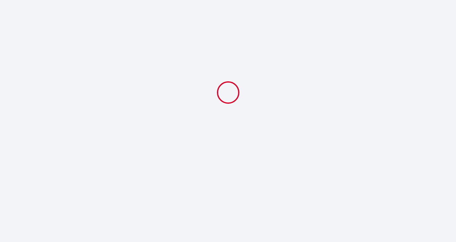
select select
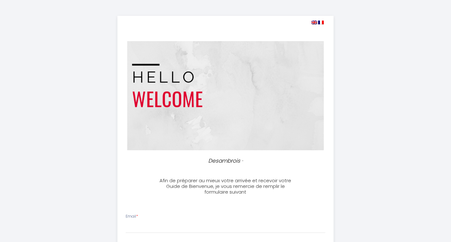
click at [314, 22] on img at bounding box center [314, 23] width 6 height 4
select select
click at [321, 22] on img at bounding box center [321, 23] width 6 height 4
select select
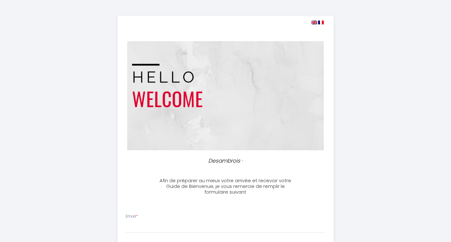
select select
click at [313, 23] on img at bounding box center [314, 23] width 6 height 4
select select
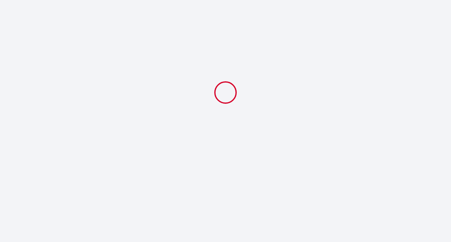
select select
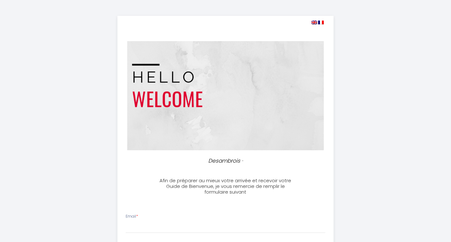
click at [312, 22] on img at bounding box center [314, 23] width 6 height 4
select select
click at [321, 22] on img at bounding box center [321, 23] width 6 height 4
select select
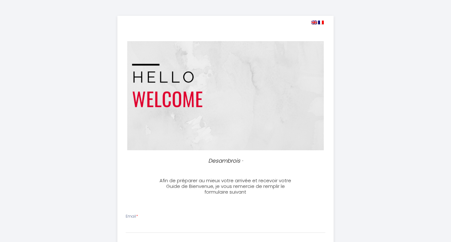
select select
click at [313, 23] on img at bounding box center [314, 23] width 6 height 4
select select
click at [313, 23] on img at bounding box center [314, 23] width 6 height 4
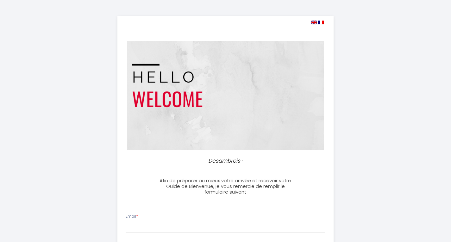
click at [313, 22] on img at bounding box center [314, 23] width 6 height 4
click at [322, 22] on img at bounding box center [321, 23] width 6 height 4
select select
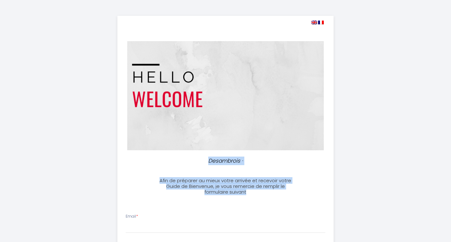
drag, startPoint x: 210, startPoint y: 159, endPoint x: 271, endPoint y: 191, distance: 69.6
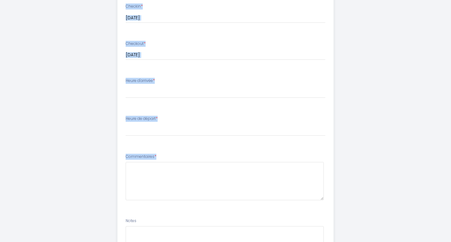
scroll to position [316, 0]
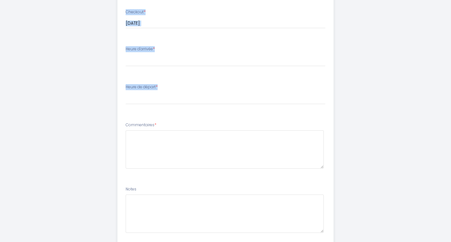
drag, startPoint x: 218, startPoint y: 171, endPoint x: 220, endPoint y: 95, distance: 76.6
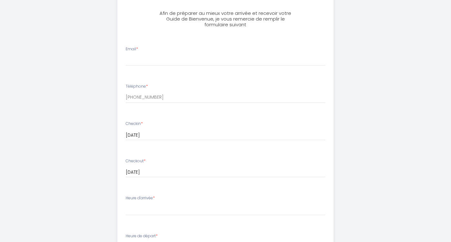
scroll to position [127, 0]
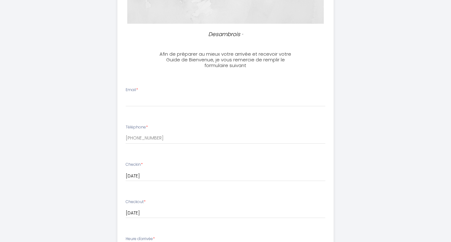
click at [159, 107] on li "Email *" at bounding box center [225, 100] width 215 height 34
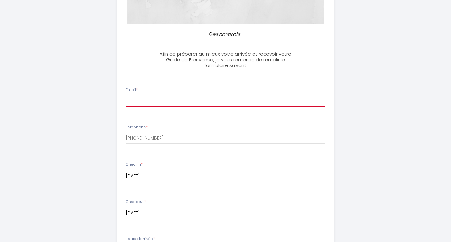
click at [150, 100] on input "Email *" at bounding box center [226, 100] width 200 height 11
type input "kutincheva@gmail.com"
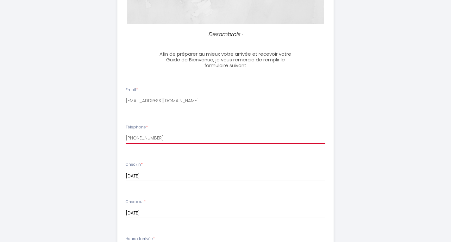
click at [167, 139] on input "[PHONE_NUMBER]" at bounding box center [226, 138] width 200 height 11
click at [187, 173] on input "[DATE]" at bounding box center [226, 176] width 200 height 8
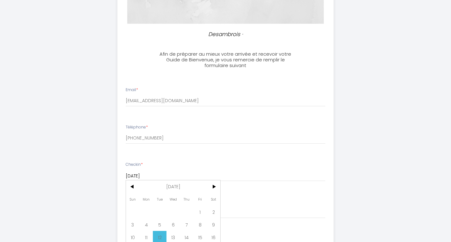
click at [247, 158] on li "Checkin * 12 Tue August 2025 < Aug 2025 > Sun Mon Tue Wed Thu Fri Sat 1 2 3 4 5…" at bounding box center [225, 175] width 215 height 34
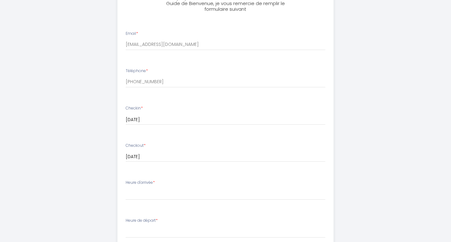
scroll to position [190, 0]
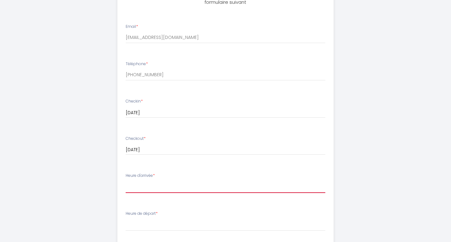
click at [163, 185] on select "16:00 16:30 17:00 17:30 18:00 18:30 19:00 19:30 20:00 20:30 21:00 21:30 22:00 2…" at bounding box center [226, 187] width 200 height 12
select select "16:00"
click at [126, 181] on select "16:00 16:30 17:00 17:30 18:00 18:30 19:00 19:30 20:00 20:30 21:00 21:30 22:00 2…" at bounding box center [226, 187] width 200 height 12
click at [371, 141] on div "Desambrois · Afin de préparer au mieux votre arrivée et recevoir votre Guide de…" at bounding box center [226, 111] width 324 height 603
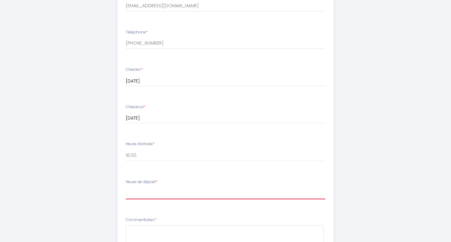
click at [155, 194] on select "00:00 00:30 01:00 01:30 02:00 02:30 03:00 03:30 04:00 04:30 05:00 05:30 06:00 0…" at bounding box center [226, 193] width 200 height 12
select select "07:00"
click at [126, 187] on select "00:00 00:30 01:00 01:30 02:00 02:30 03:00 03:30 04:00 04:30 05:00 05:30 06:00 0…" at bounding box center [226, 193] width 200 height 12
click at [81, 165] on div "Desambrois · Afin de préparer au mieux votre arrivée et recevoir votre Guide de…" at bounding box center [226, 80] width 324 height 603
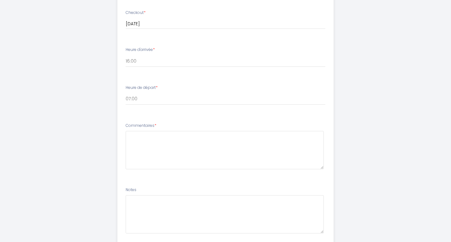
scroll to position [316, 0]
drag, startPoint x: 123, startPoint y: 124, endPoint x: 166, endPoint y: 126, distance: 43.4
click at [166, 126] on li "Commentaires *" at bounding box center [225, 148] width 215 height 60
click at [167, 126] on div "Commentaires *" at bounding box center [226, 145] width 200 height 47
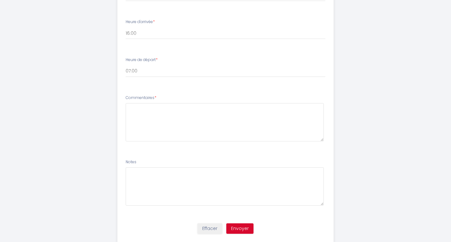
scroll to position [361, 0]
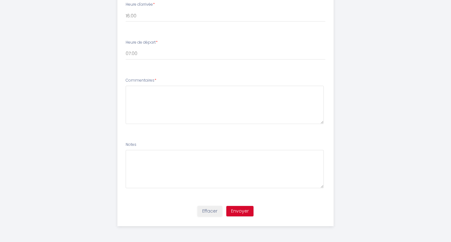
click at [151, 146] on li "Notes" at bounding box center [225, 168] width 215 height 60
click at [151, 146] on div "Notes" at bounding box center [226, 165] width 200 height 47
drag, startPoint x: 260, startPoint y: 211, endPoint x: 168, endPoint y: 205, distance: 92.9
click at [168, 205] on div "Effacer Envoyer" at bounding box center [226, 214] width 224 height 24
click at [187, 211] on div "Effacer Envoyer" at bounding box center [226, 214] width 224 height 24
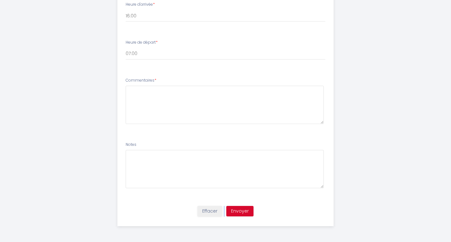
drag, startPoint x: 194, startPoint y: 211, endPoint x: 274, endPoint y: 210, distance: 79.7
click at [274, 210] on div "Effacer Envoyer" at bounding box center [226, 214] width 224 height 24
click at [315, 205] on div "Effacer Envoyer" at bounding box center [226, 214] width 224 height 24
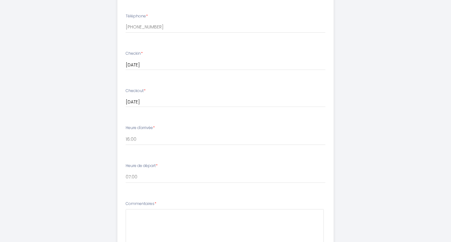
scroll to position [266, 0]
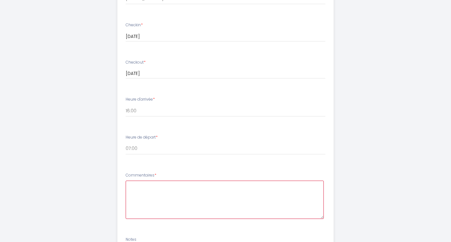
click at [159, 193] on textarea at bounding box center [225, 200] width 198 height 38
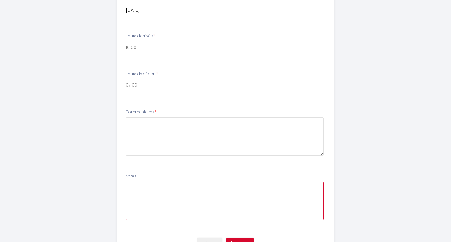
click at [198, 199] on textarea at bounding box center [225, 201] width 198 height 38
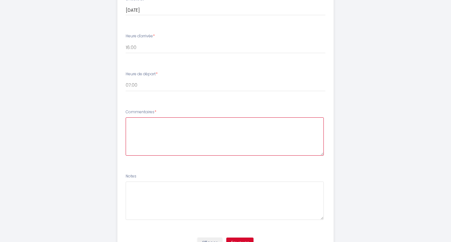
click at [161, 137] on textarea at bounding box center [225, 136] width 198 height 38
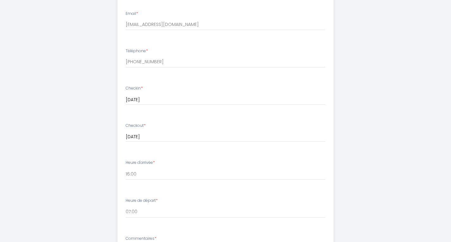
scroll to position [361, 0]
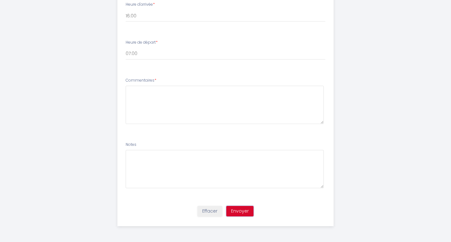
click at [246, 213] on button "Envoyer" at bounding box center [239, 211] width 27 height 11
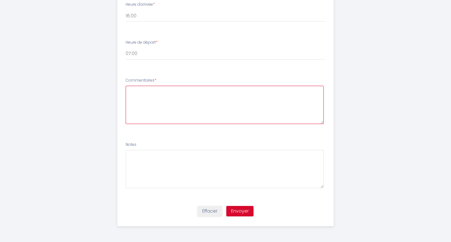
click at [166, 100] on textarea at bounding box center [225, 105] width 198 height 38
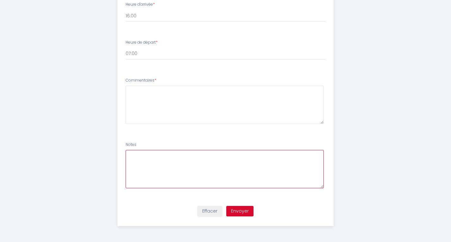
click at [149, 163] on textarea at bounding box center [225, 169] width 198 height 38
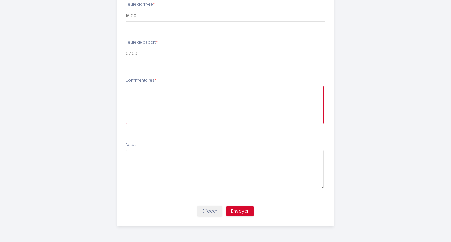
click at [158, 97] on textarea at bounding box center [225, 105] width 198 height 38
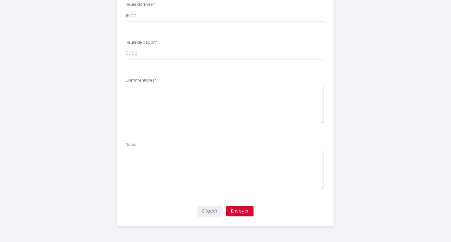
drag, startPoint x: 128, startPoint y: 82, endPoint x: 174, endPoint y: 82, distance: 46.2
click at [174, 82] on li "Commentaires *" at bounding box center [225, 104] width 215 height 60
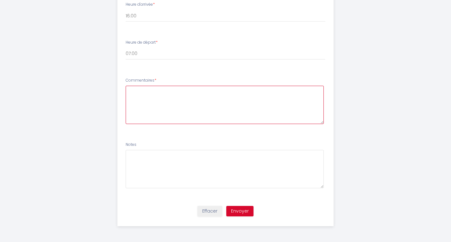
click at [160, 99] on textarea at bounding box center [225, 105] width 198 height 38
click at [152, 98] on textarea at bounding box center [225, 105] width 198 height 38
paste textarea "Hello, we arrive early in the morning on 12.08, but I marked 4 pm as the arriva…"
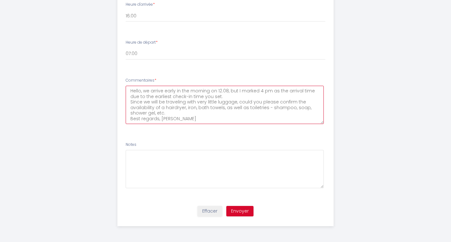
type textarea "Hello, we arrive early in the morning on 12.08, but I marked 4 pm as the arriva…"
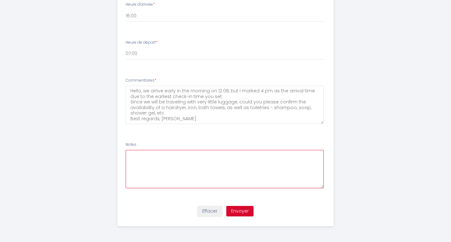
click at [183, 160] on textarea at bounding box center [225, 169] width 198 height 38
paste textarea "I also have a question about transportation cards. Could you tell me if this Pa…"
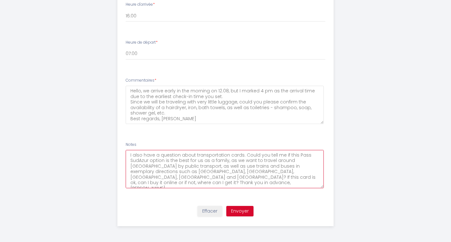
click at [281, 182] on textarea "I also have a question about transportation cards. Could you tell me if this Pa…" at bounding box center [225, 169] width 198 height 38
click at [184, 177] on textarea "I also have a question about transportation cards. Could you tell me if this Pa…" at bounding box center [225, 169] width 198 height 38
type textarea "I also have a question about transportation cards. Could you tell me if this Pa…"
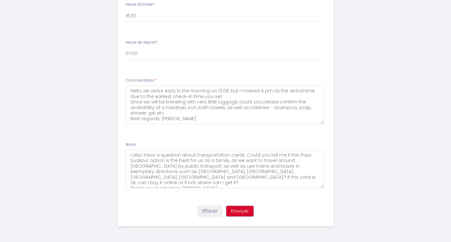
click at [240, 213] on button "Envoyer" at bounding box center [239, 211] width 27 height 11
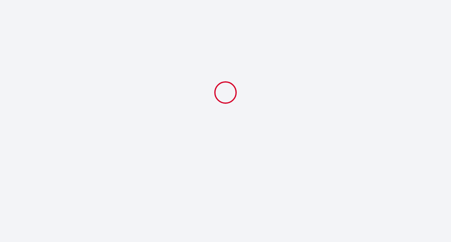
scroll to position [0, 0]
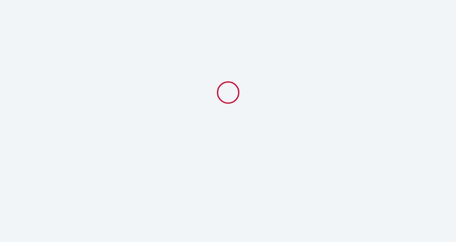
select select "07:00"
